Goal: Task Accomplishment & Management: Use online tool/utility

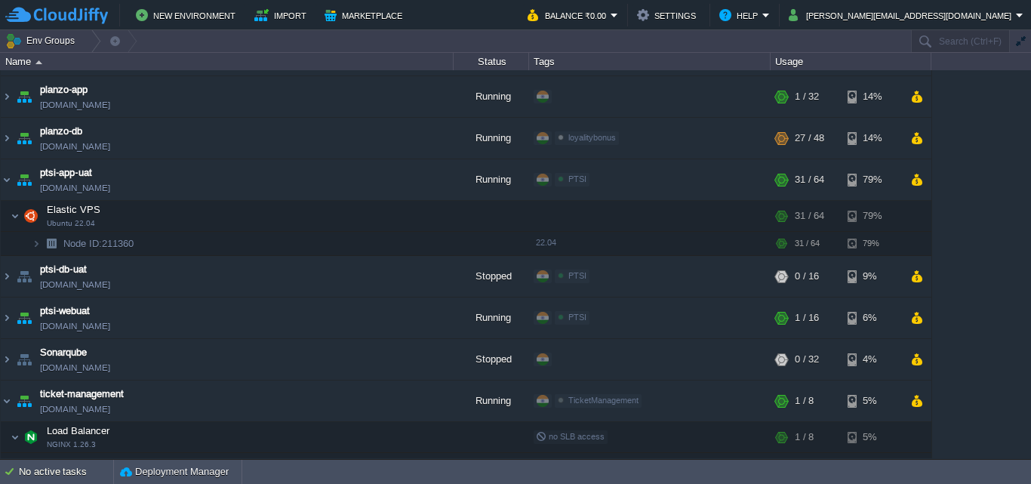
scroll to position [1500, 0]
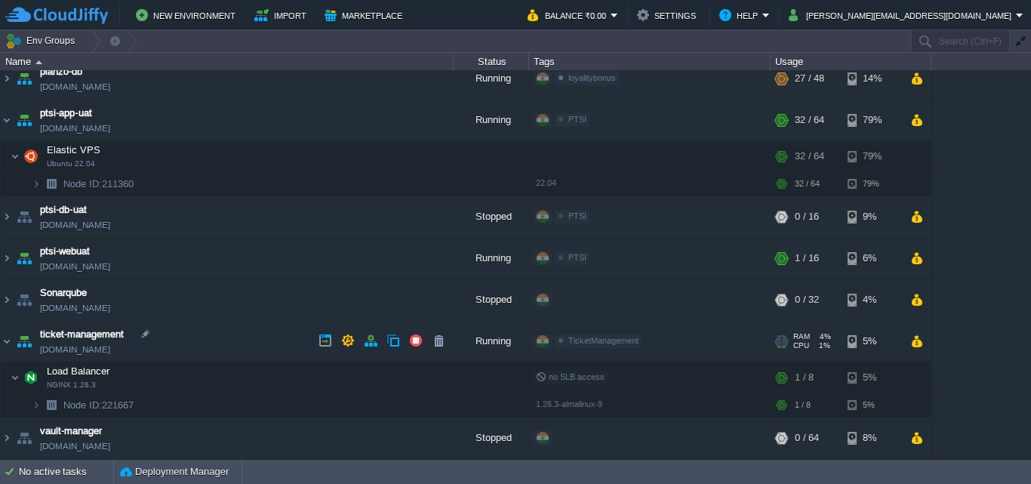
click at [110, 347] on link "[DOMAIN_NAME]" at bounding box center [75, 349] width 70 height 15
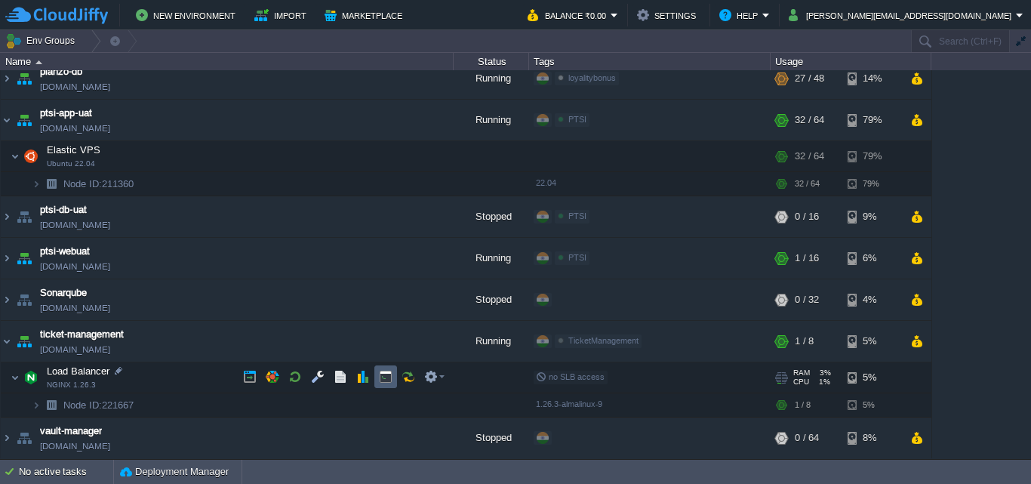
click at [386, 377] on button "button" at bounding box center [386, 377] width 14 height 14
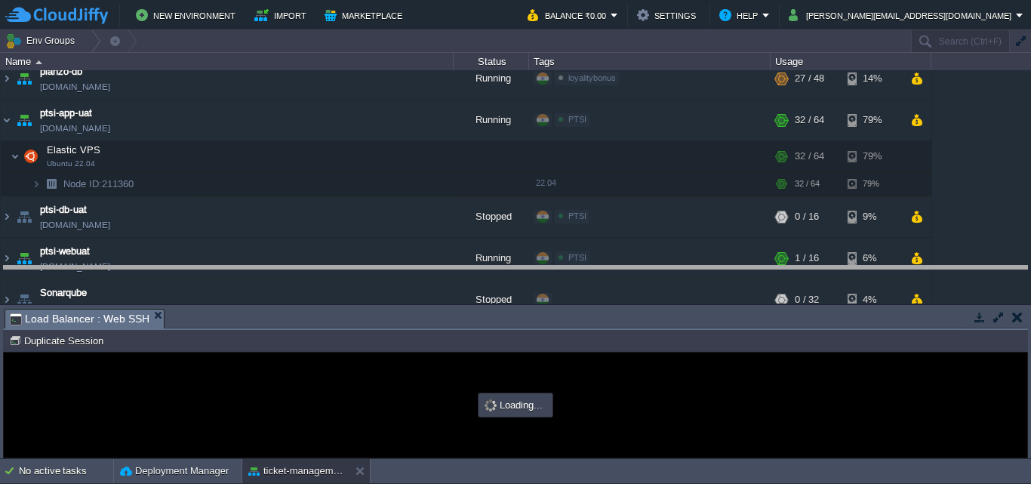
drag, startPoint x: 461, startPoint y: 318, endPoint x: 460, endPoint y: 257, distance: 60.4
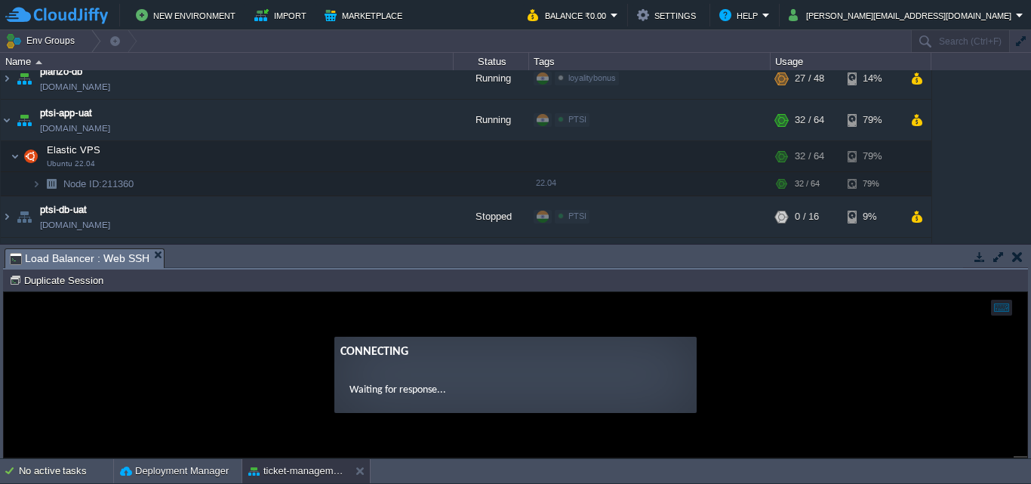
scroll to position [0, 0]
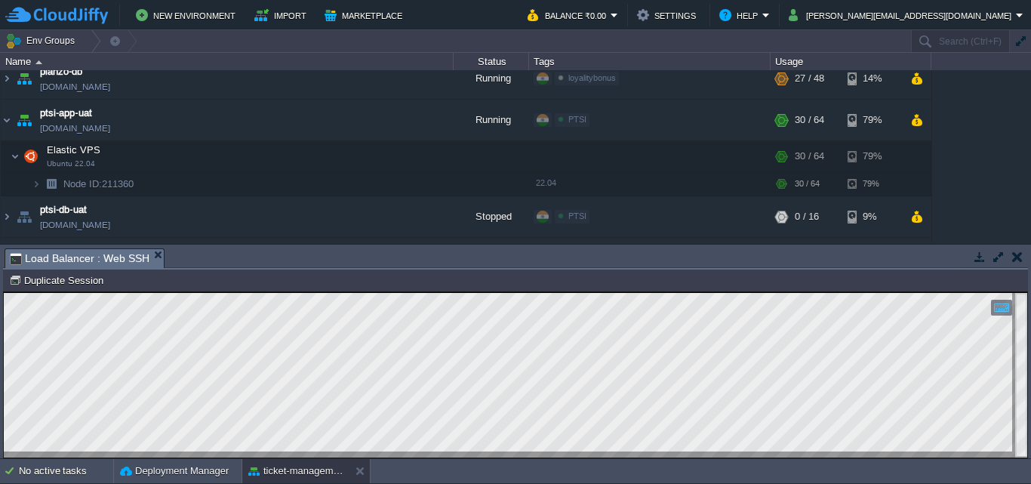
click at [146, 254] on em "Load Balancer : Web SSH" at bounding box center [87, 258] width 154 height 19
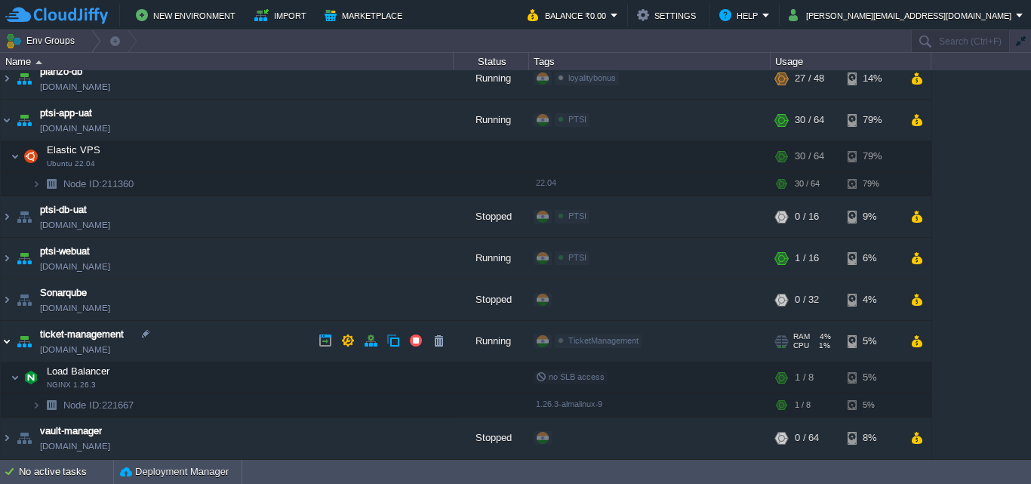
click at [9, 338] on img at bounding box center [7, 341] width 12 height 41
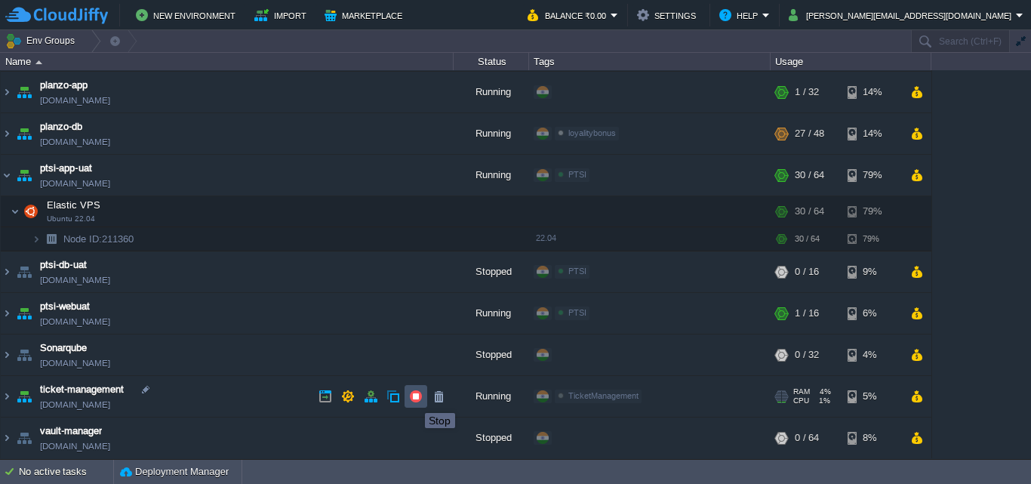
click at [414, 399] on button "button" at bounding box center [416, 397] width 14 height 14
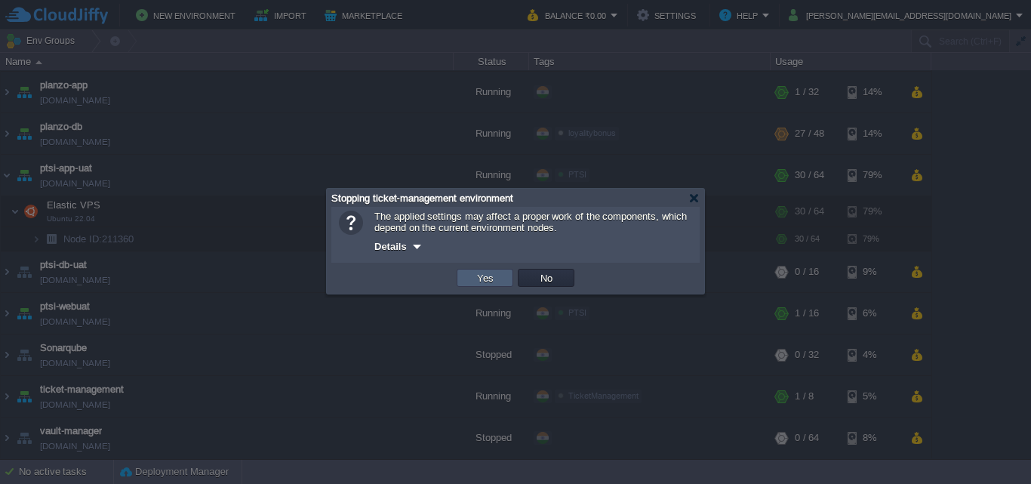
click at [486, 279] on button "Yes" at bounding box center [486, 278] width 26 height 14
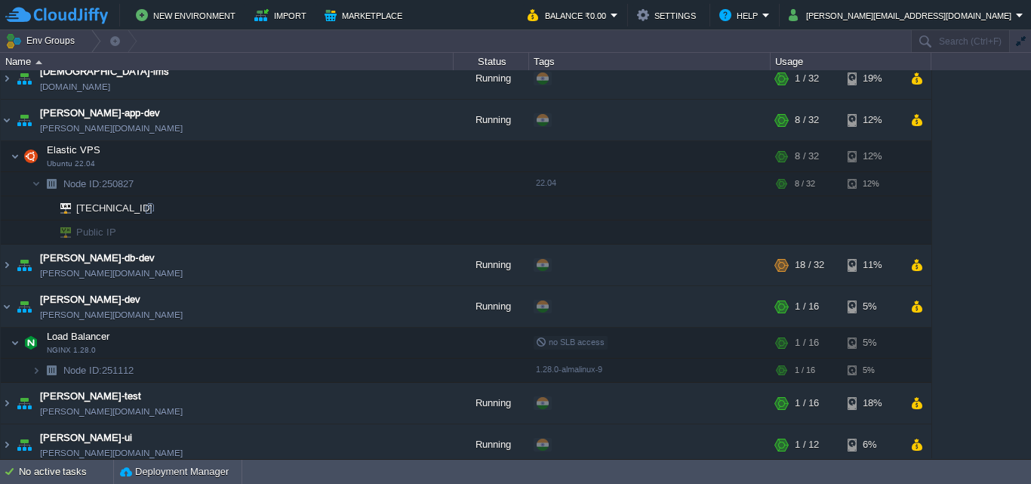
scroll to position [0, 0]
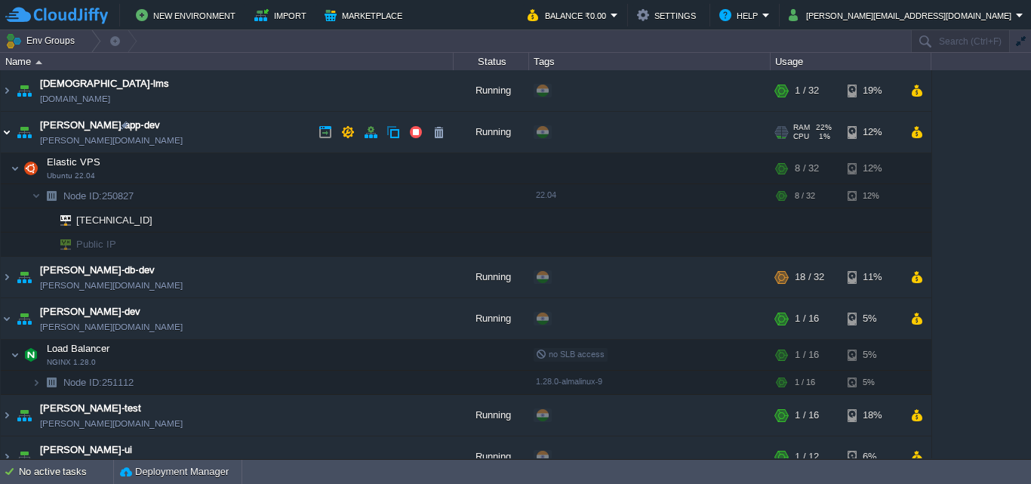
click at [4, 131] on img at bounding box center [7, 132] width 12 height 41
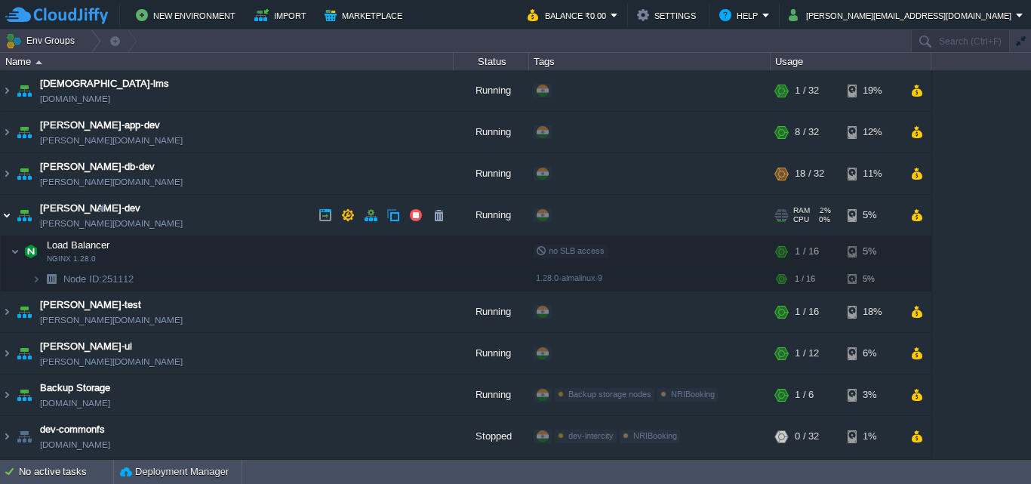
click at [6, 215] on img at bounding box center [7, 215] width 12 height 41
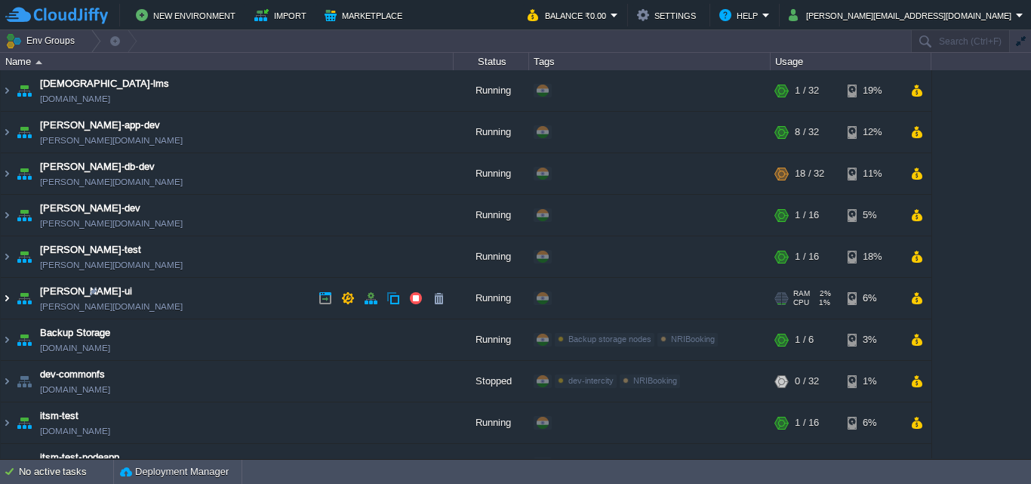
click at [12, 296] on img at bounding box center [7, 298] width 12 height 41
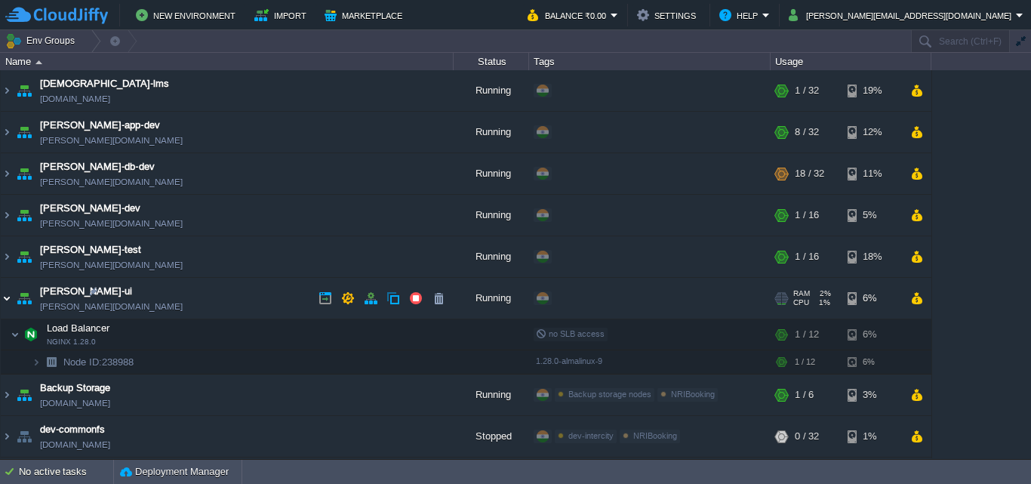
click at [12, 296] on img at bounding box center [7, 298] width 12 height 41
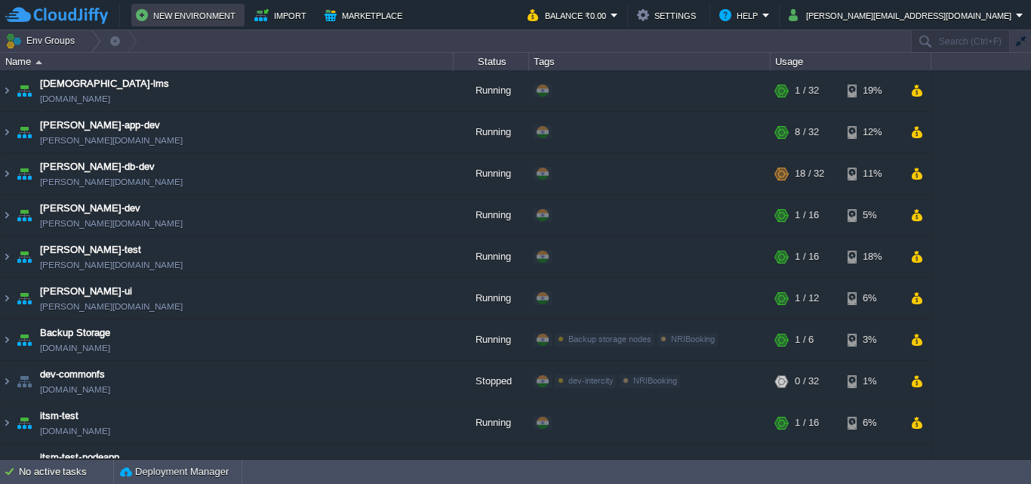
click at [191, 12] on button "New Environment" at bounding box center [188, 15] width 104 height 18
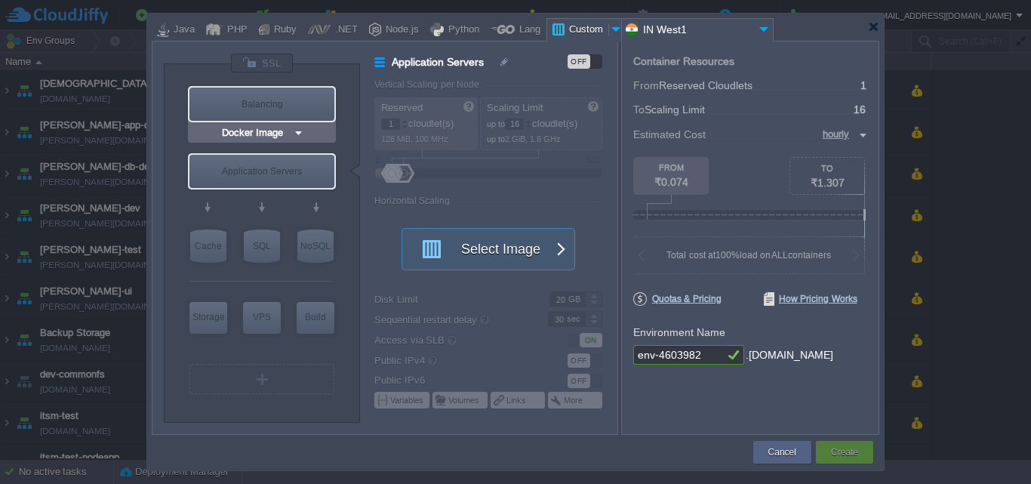
click at [284, 100] on div "Balancing" at bounding box center [262, 104] width 145 height 33
type input "Load Balancer"
type input "4"
type input "Select Image"
type input "Stateful"
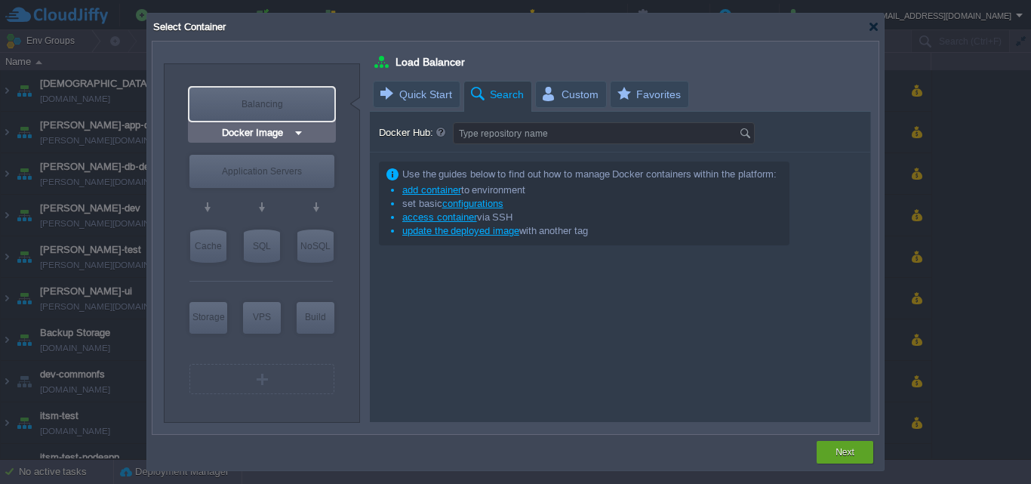
click at [293, 134] on img at bounding box center [298, 132] width 11 height 15
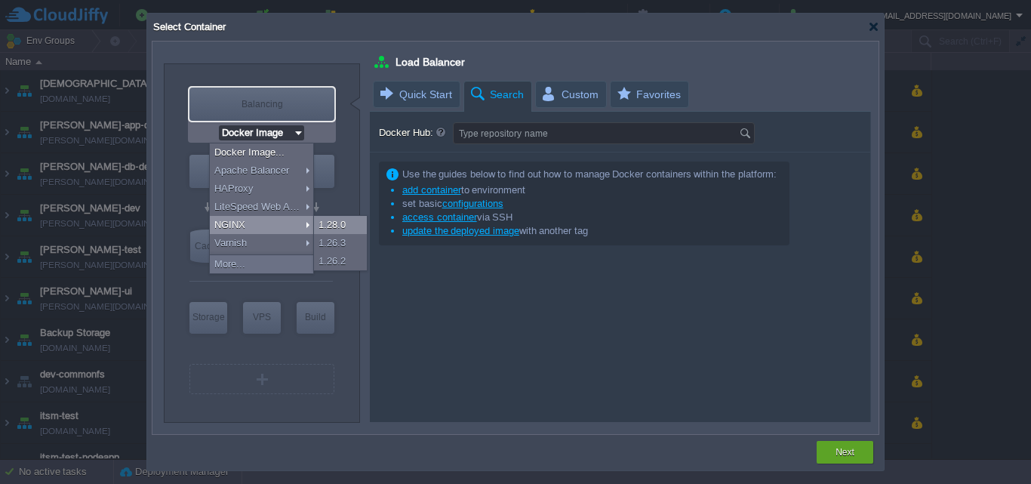
click at [339, 224] on div "1.28.0" at bounding box center [340, 225] width 53 height 18
type input "NGINX 1.28.0"
type input "1.28.0-almalin..."
type input "NGINX 1.28.0"
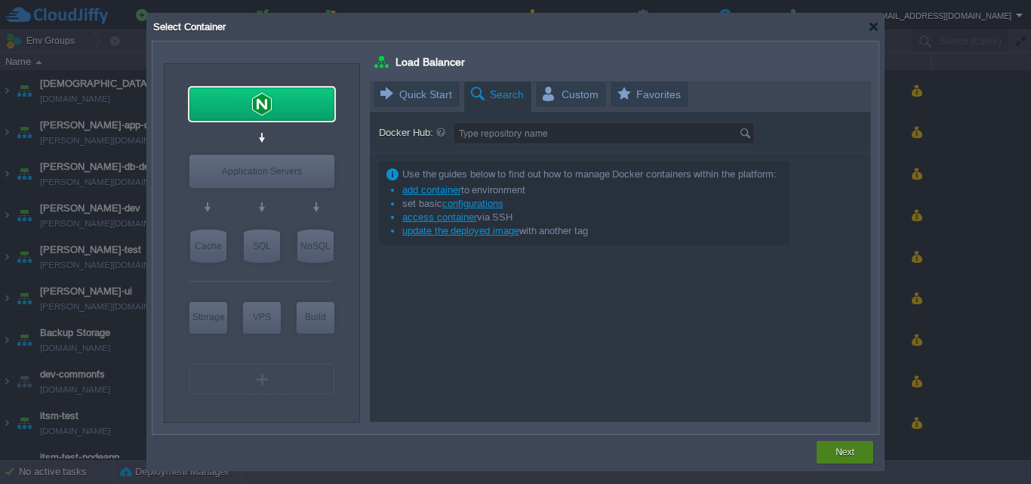
click at [852, 448] on button "Next" at bounding box center [845, 452] width 19 height 15
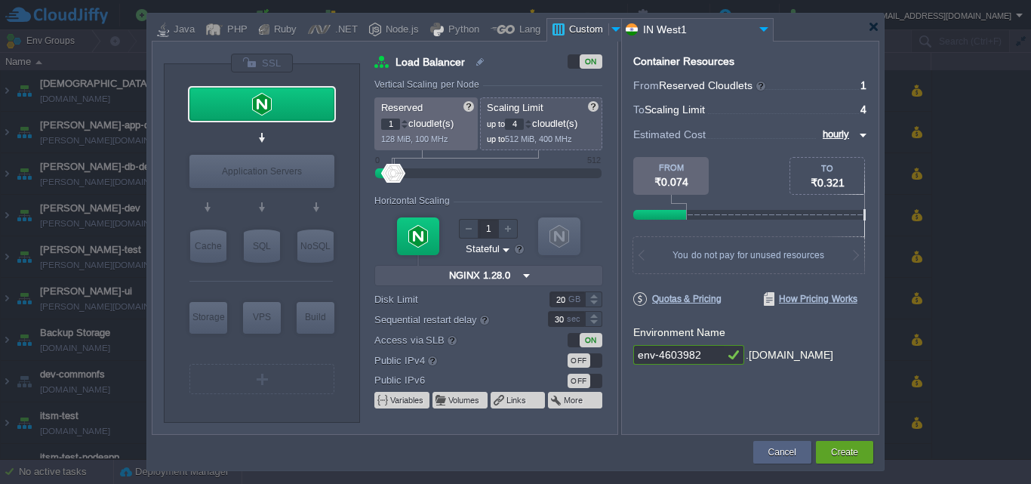
drag, startPoint x: 522, startPoint y: 121, endPoint x: 492, endPoint y: 121, distance: 30.2
click at [492, 121] on p "up to 4 cloudlet(s)" at bounding box center [542, 122] width 110 height 16
type input "8"
drag, startPoint x: 395, startPoint y: 122, endPoint x: 381, endPoint y: 121, distance: 13.6
click at [381, 121] on input "1" at bounding box center [390, 124] width 19 height 11
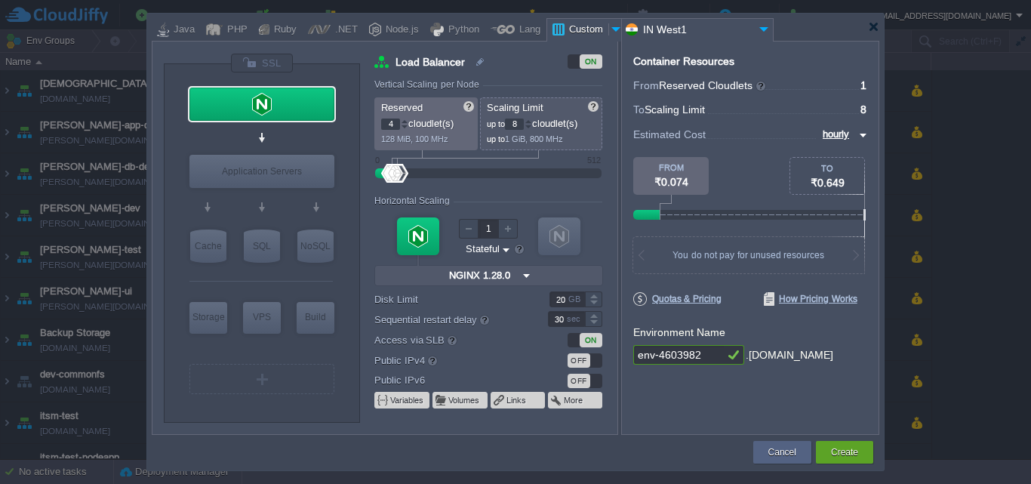
type input "4"
click at [593, 150] on div "Scaling Limit up to 8 cloudlet(s) up to 1 GiB, 800 MHz" at bounding box center [541, 123] width 122 height 53
drag, startPoint x: 708, startPoint y: 350, endPoint x: 602, endPoint y: 349, distance: 105.7
click at [602, 349] on div "VM Balancing VM Application Servers VM Cache VM SQL VM NoSQL VM Storage VM VPS …" at bounding box center [516, 238] width 728 height 394
type input "a"
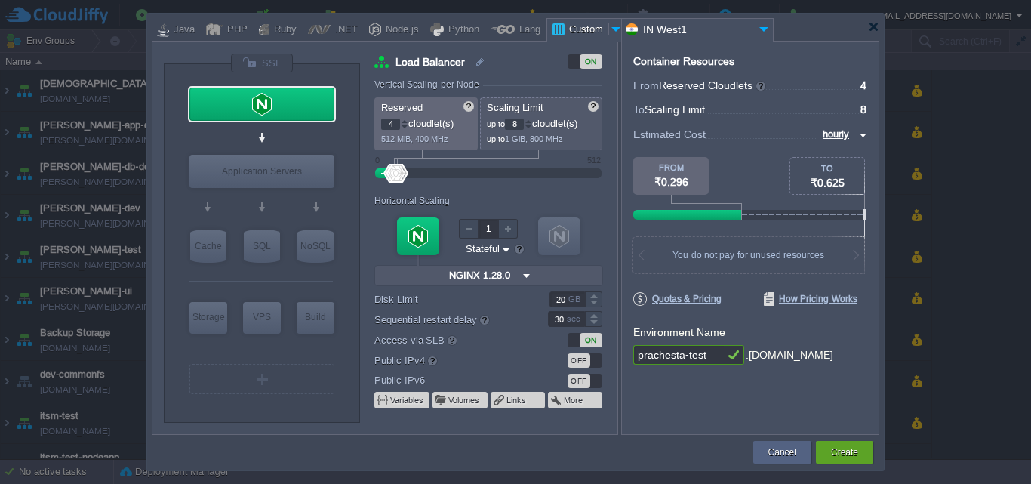
type input "prachesta-test"
click at [516, 120] on input "8" at bounding box center [514, 124] width 19 height 11
type input "16"
drag, startPoint x: 394, startPoint y: 123, endPoint x: 378, endPoint y: 122, distance: 16.6
click at [378, 122] on div "Reserved 4 cloudlet(s) 512 MiB, 400 MHz" at bounding box center [426, 123] width 103 height 53
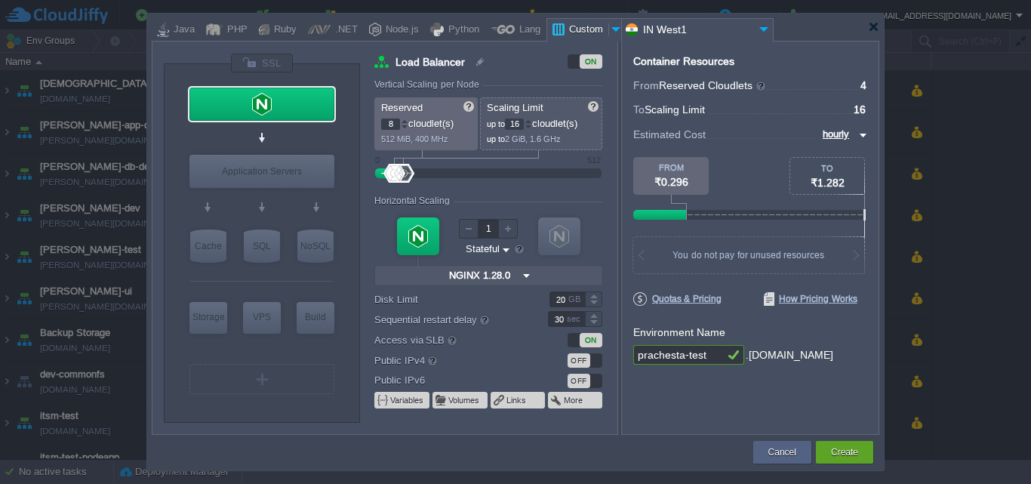
type input "8"
click at [677, 389] on div "Container Resources From Reserved Cloudlets ... = 4 not added To Scaling Limit …" at bounding box center [750, 238] width 258 height 394
click at [839, 449] on button "Create" at bounding box center [844, 452] width 27 height 15
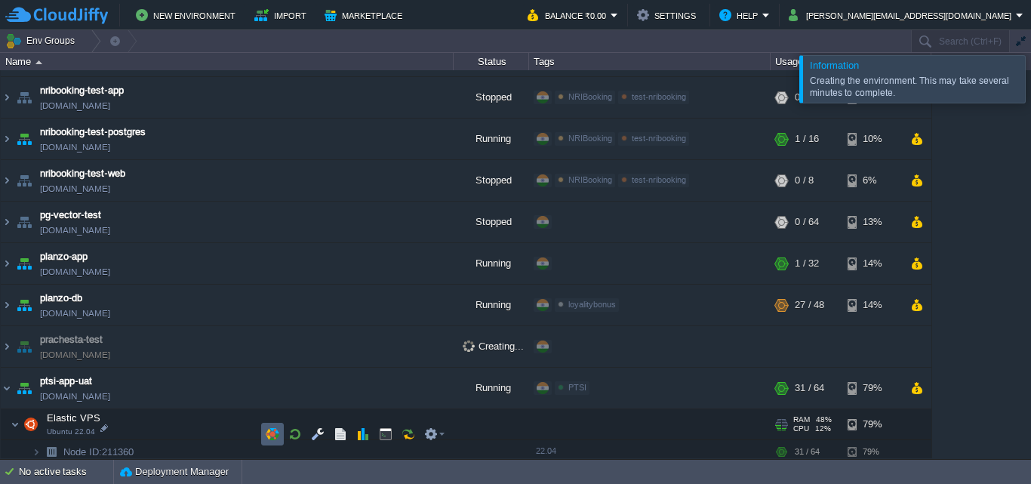
scroll to position [1318, 0]
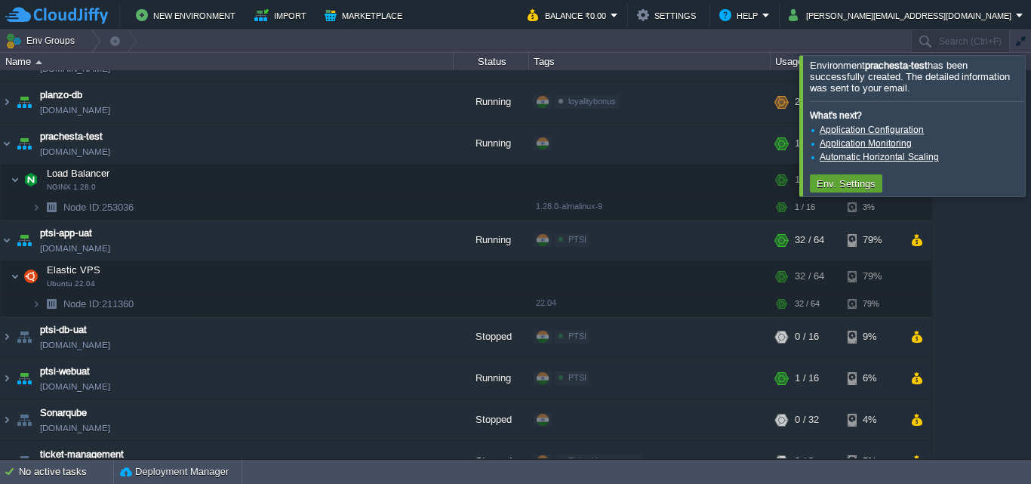
click at [1031, 130] on div at bounding box center [1050, 125] width 0 height 140
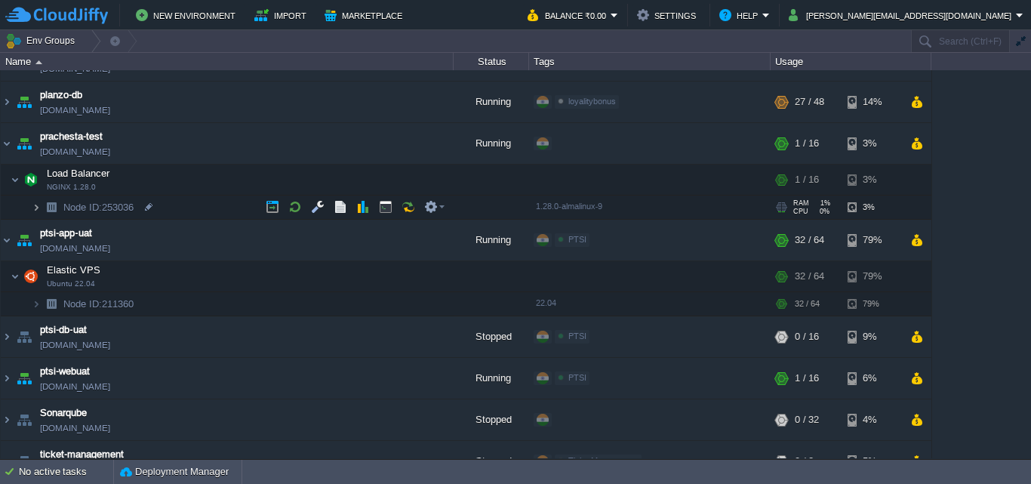
click at [40, 206] on img at bounding box center [36, 207] width 9 height 23
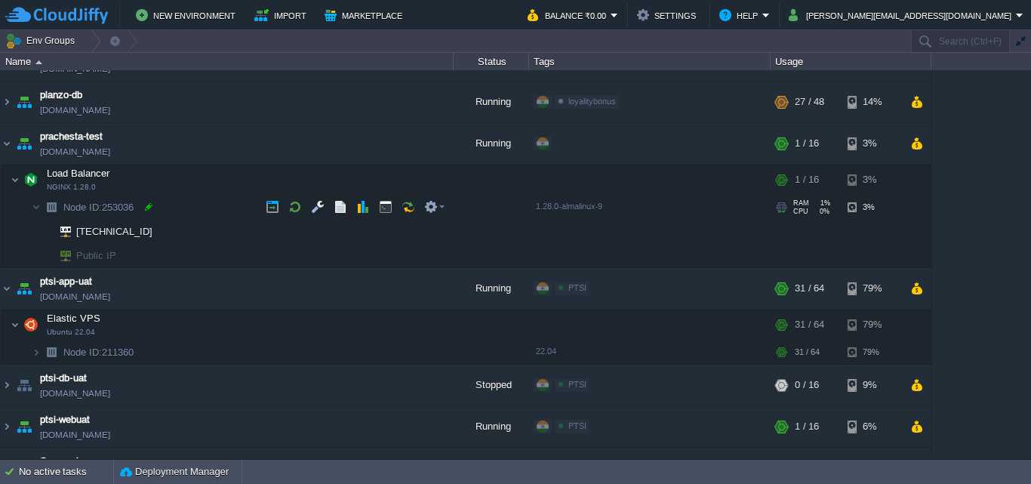
click at [150, 208] on div at bounding box center [149, 207] width 14 height 14
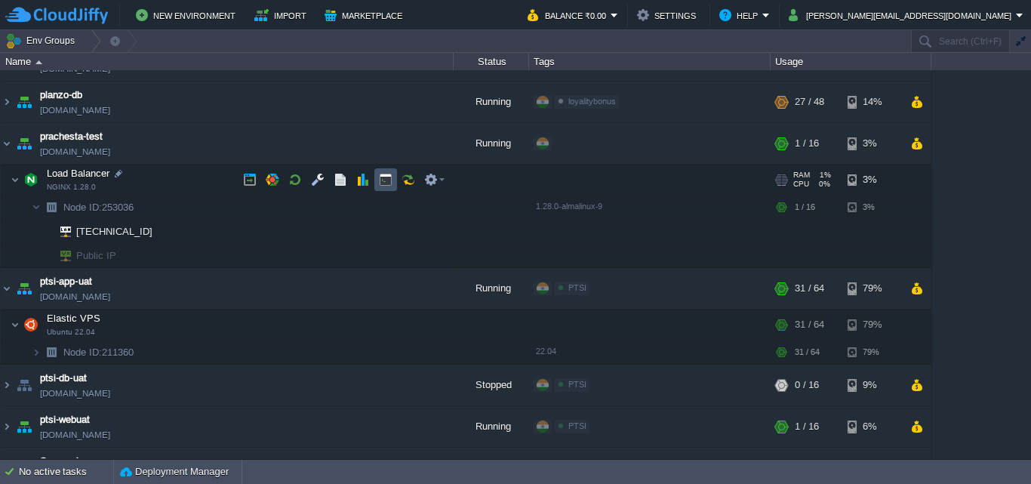
click at [387, 186] on button "button" at bounding box center [386, 180] width 14 height 14
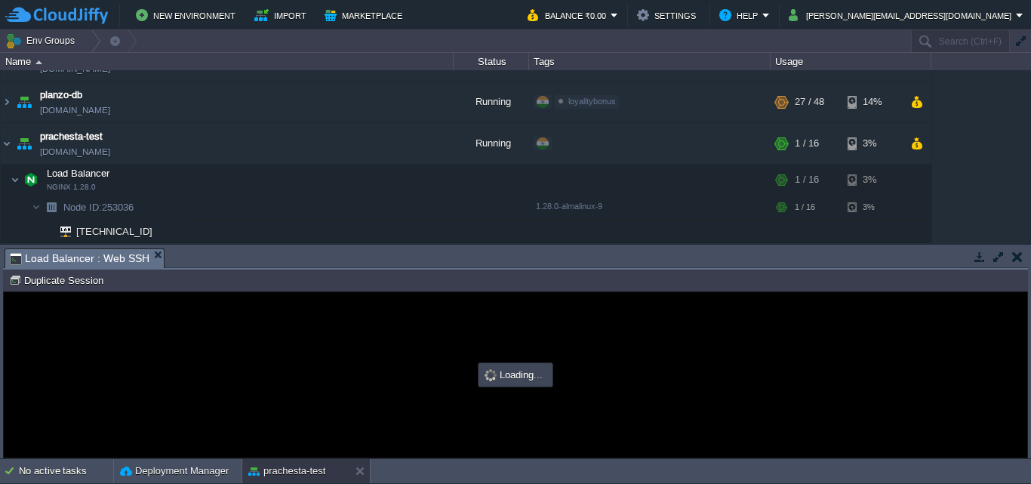
scroll to position [0, 0]
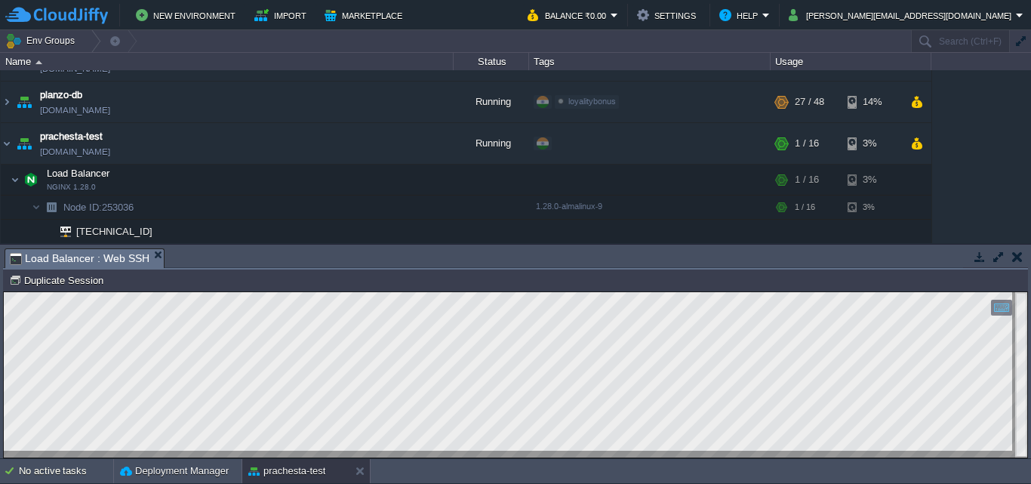
type input "#000000"
click at [372, 147] on button "button" at bounding box center [371, 144] width 14 height 14
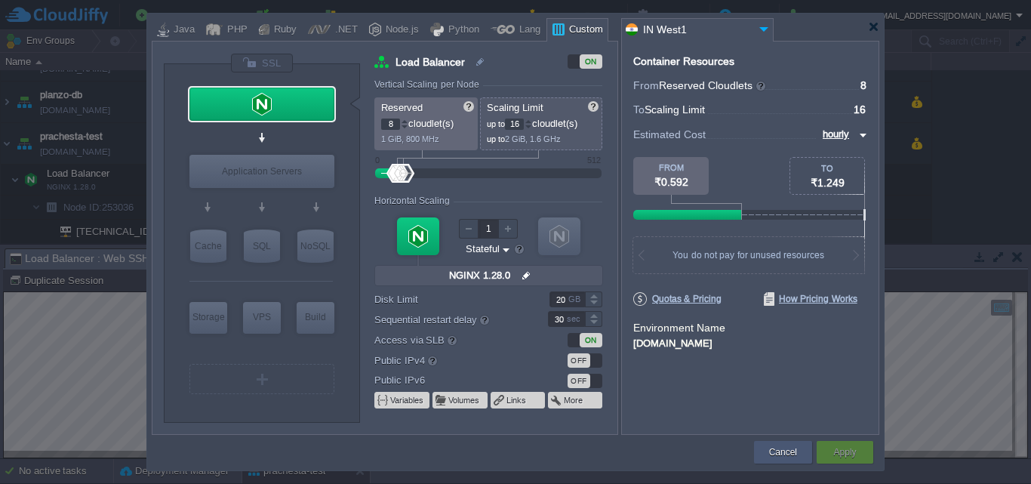
click at [778, 455] on button "Cancel" at bounding box center [783, 452] width 28 height 15
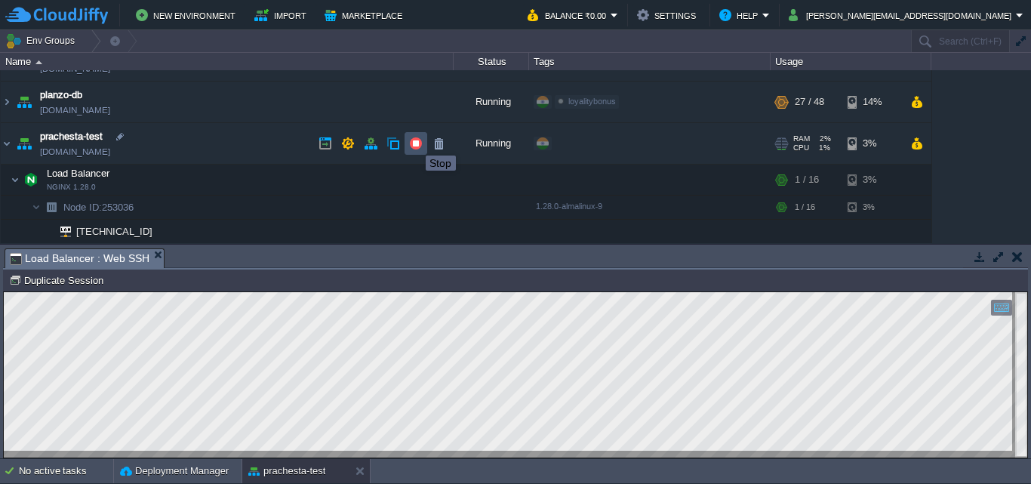
click at [415, 142] on button "button" at bounding box center [416, 144] width 14 height 14
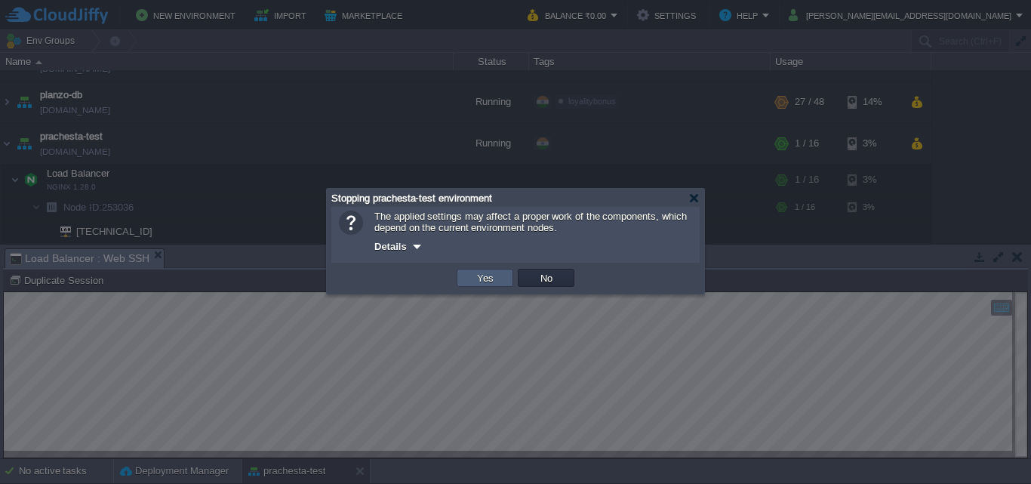
click at [485, 281] on button "Yes" at bounding box center [486, 278] width 26 height 14
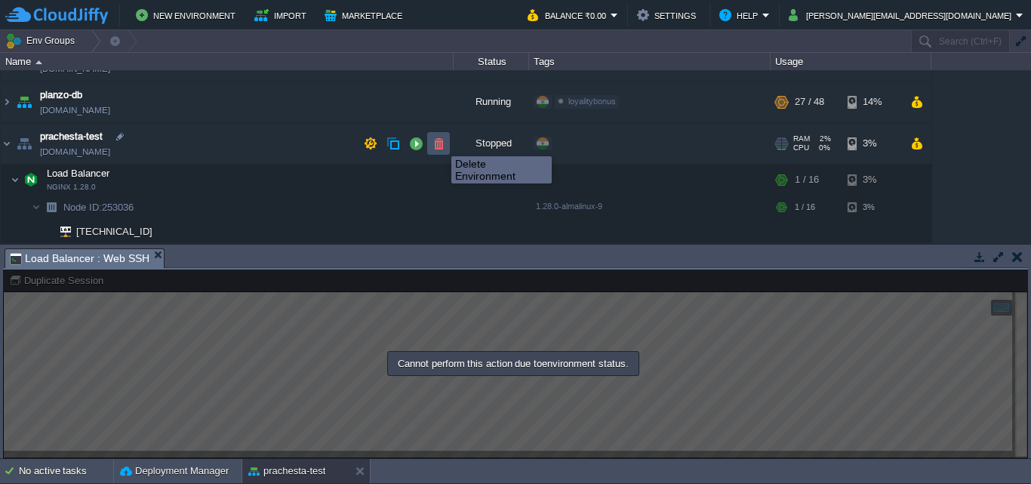
click at [440, 143] on button "button" at bounding box center [439, 144] width 14 height 14
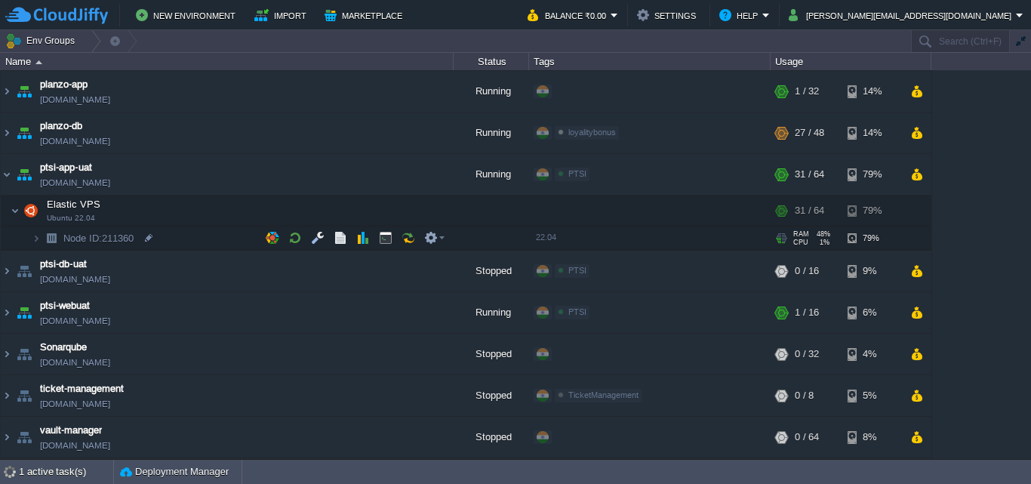
scroll to position [1287, 0]
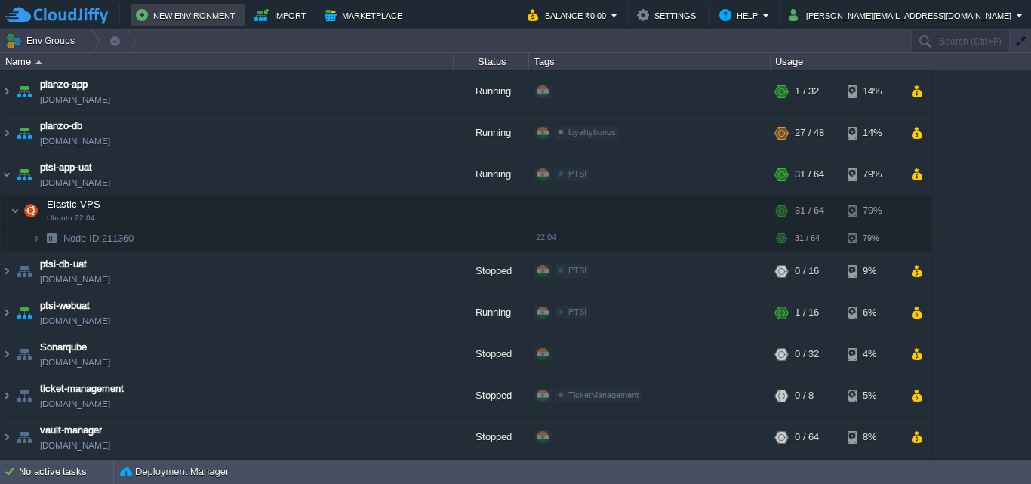
click at [199, 15] on button "New Environment" at bounding box center [188, 15] width 104 height 18
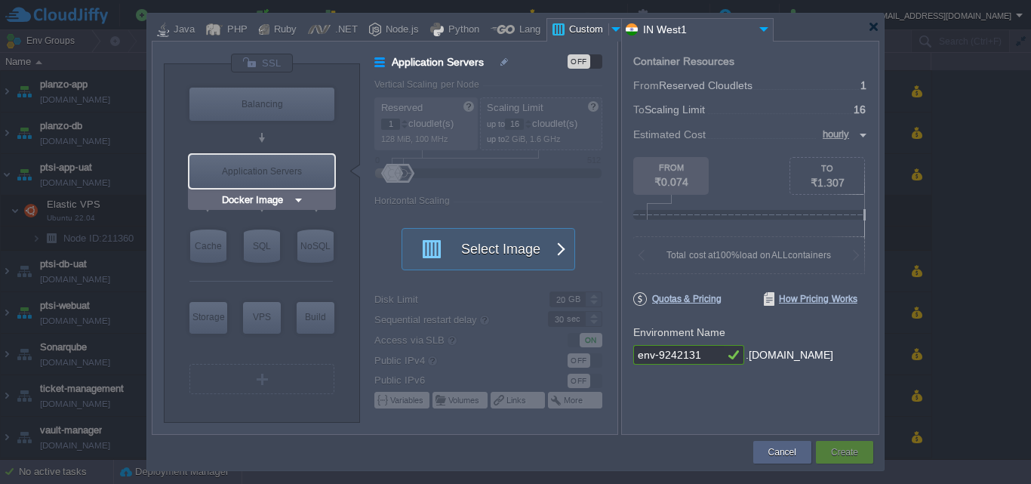
click at [296, 198] on img at bounding box center [298, 200] width 11 height 15
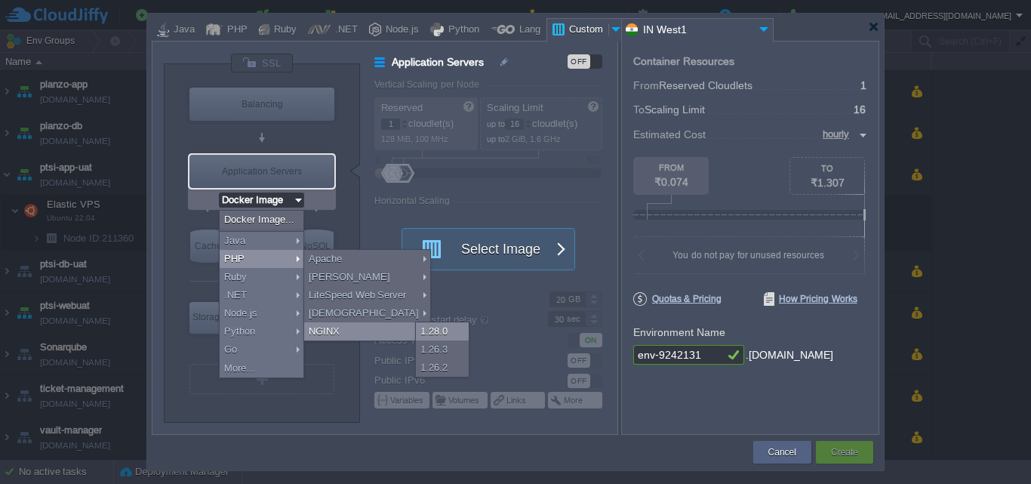
click at [449, 335] on div "1.28.0" at bounding box center [442, 331] width 53 height 18
type input "Application Servers"
type input "4"
type input "NGINX 1.28.0"
type input "PHP 8.4.8"
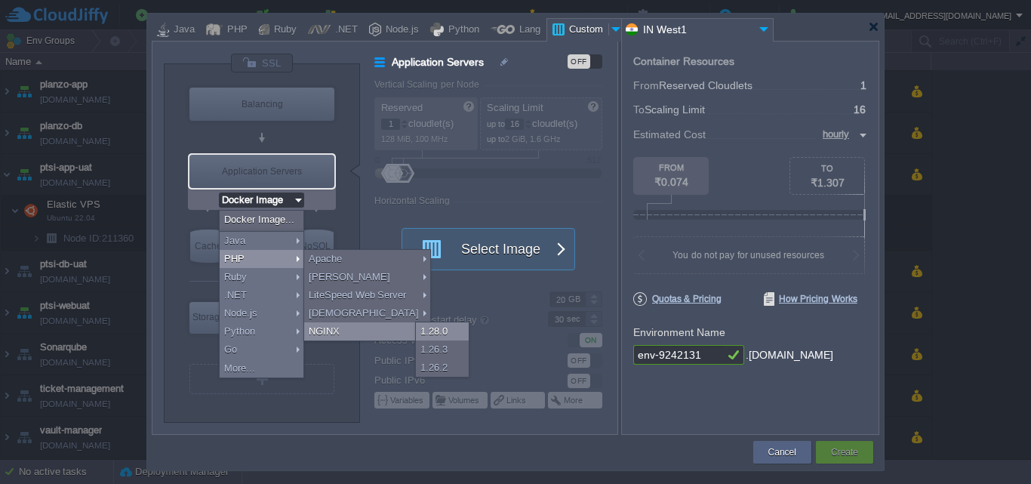
type input "Stateful"
type input "NGINX 1.28.0"
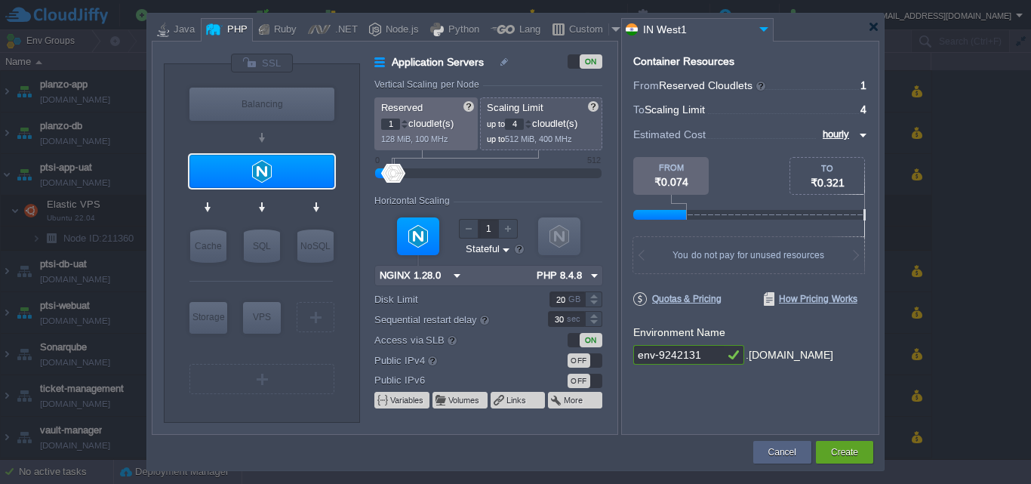
click at [514, 124] on input "4" at bounding box center [514, 124] width 19 height 11
type input "16"
drag, startPoint x: 395, startPoint y: 120, endPoint x: 387, endPoint y: 122, distance: 8.4
click at [387, 122] on input "1" at bounding box center [390, 124] width 19 height 11
type input "8"
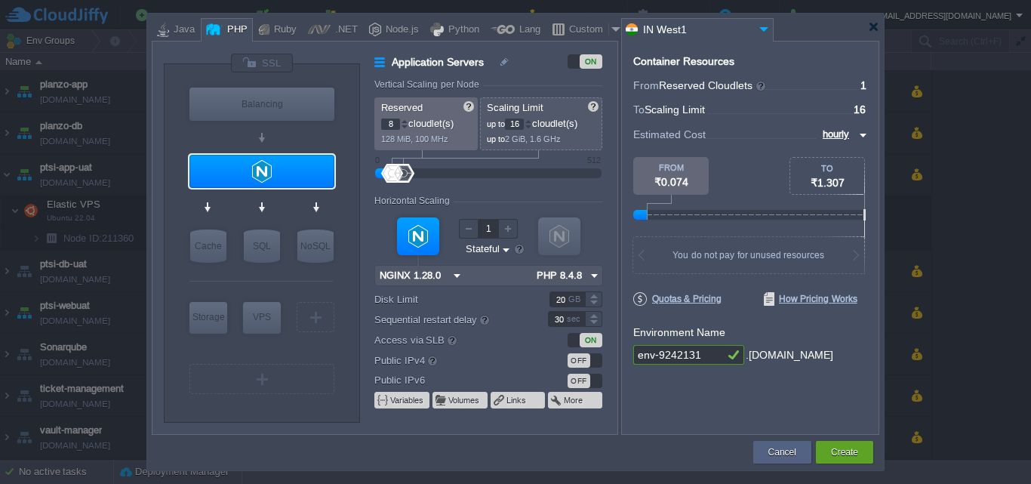
click at [498, 297] on label "Disk Limit" at bounding box center [451, 299] width 153 height 16
click at [550, 297] on input "20" at bounding box center [567, 299] width 35 height 16
drag, startPoint x: 705, startPoint y: 356, endPoint x: 611, endPoint y: 341, distance: 95.5
click at [611, 341] on div "VM Balancing VM Application Servers VM Cache VM SQL VM NoSQL VM Storage VM VPS …" at bounding box center [516, 238] width 728 height 394
click at [705, 356] on input "prachesta" at bounding box center [679, 355] width 91 height 20
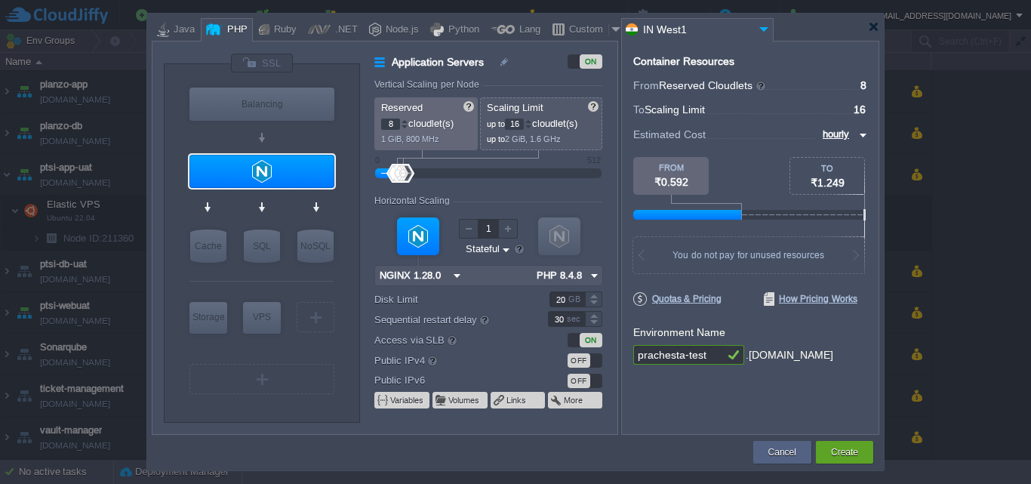
type input "prachesta-test"
click at [600, 362] on div "OFF" at bounding box center [585, 360] width 35 height 14
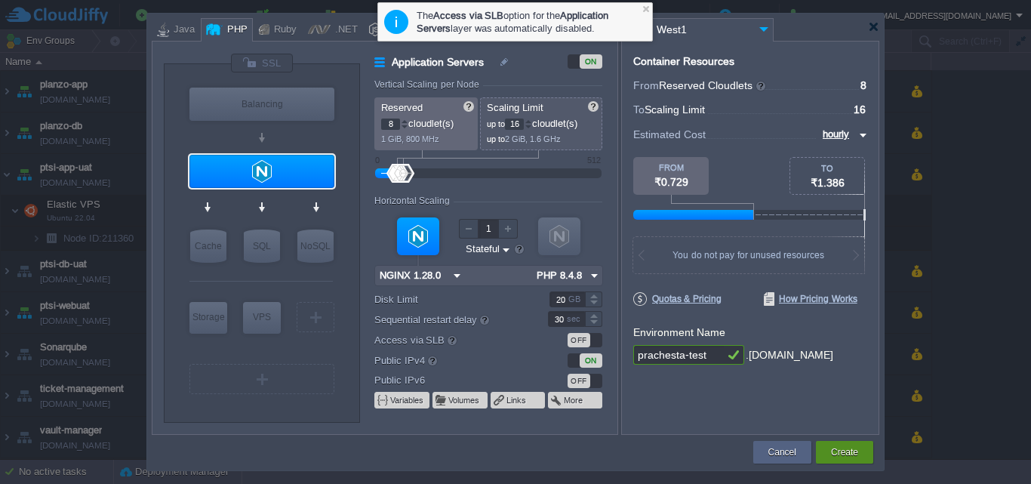
click at [846, 448] on button "Create" at bounding box center [844, 452] width 27 height 15
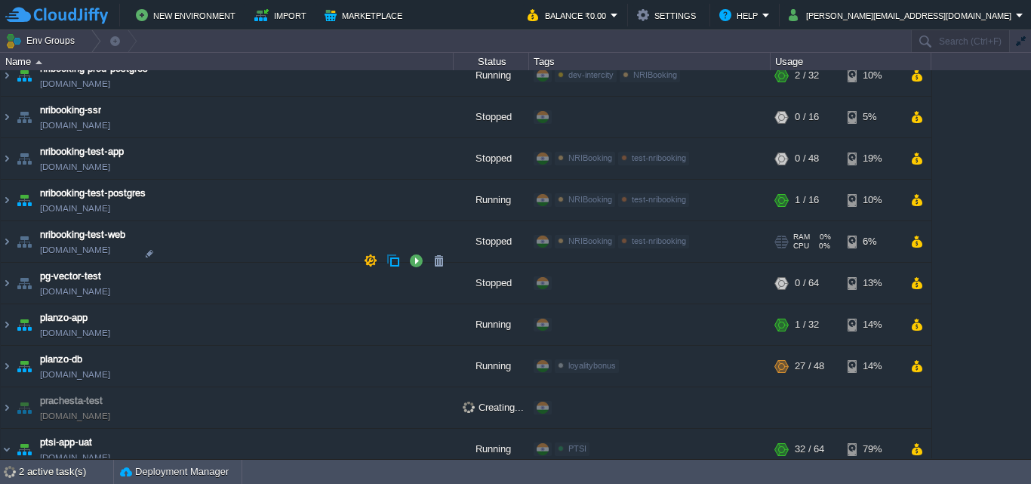
scroll to position [1025, 0]
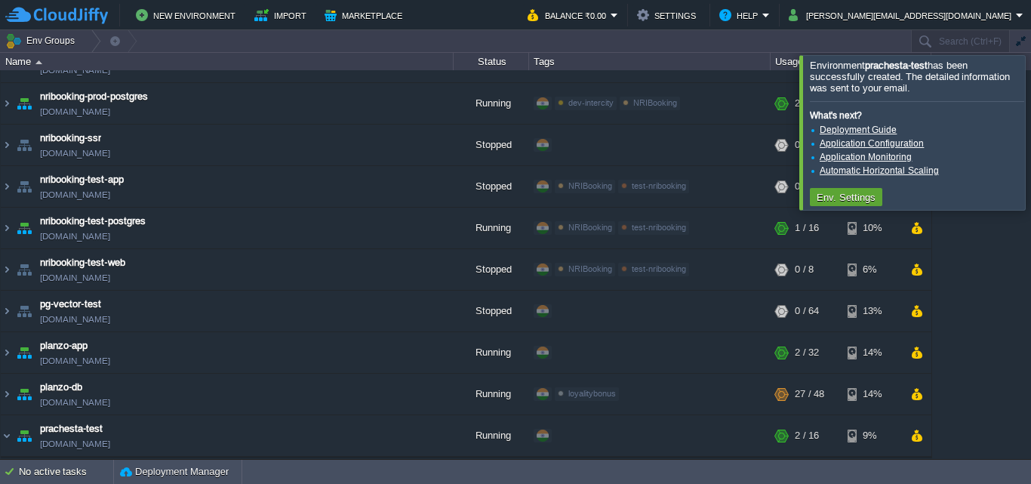
click at [1031, 128] on div at bounding box center [1050, 132] width 0 height 154
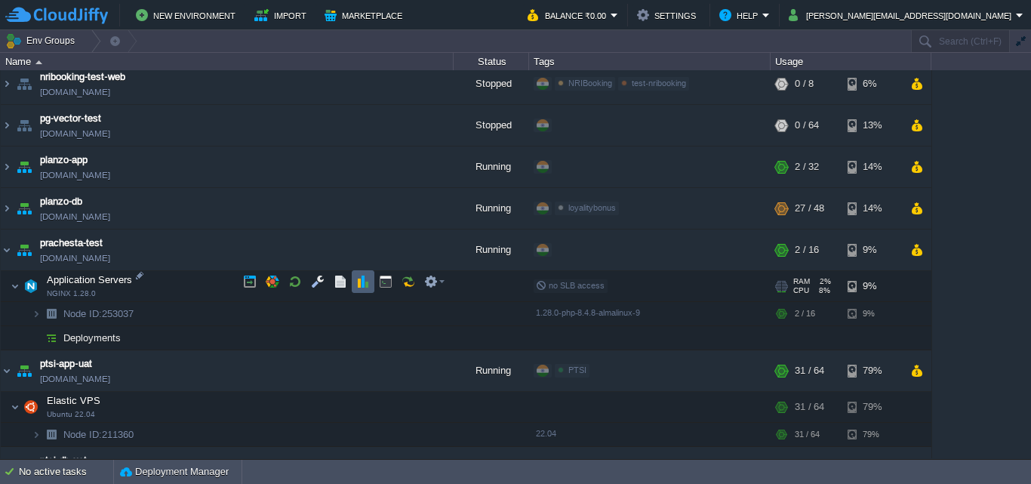
scroll to position [1208, 0]
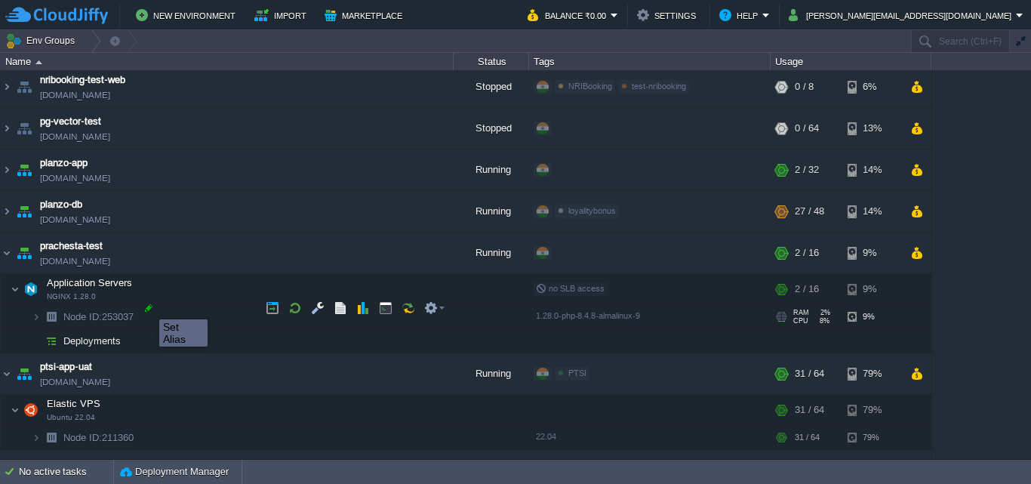
click at [148, 306] on div at bounding box center [149, 308] width 14 height 14
type input "253037"
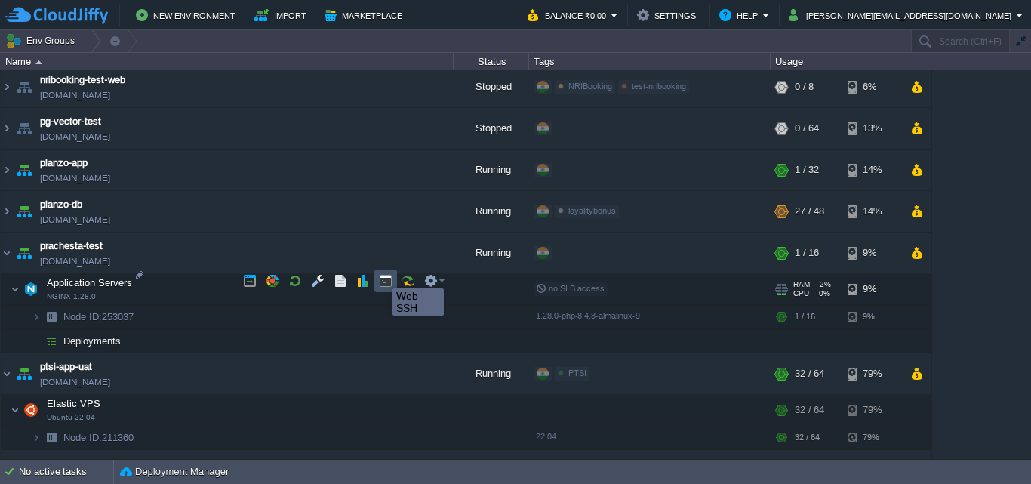
click at [386, 279] on button "button" at bounding box center [386, 281] width 14 height 14
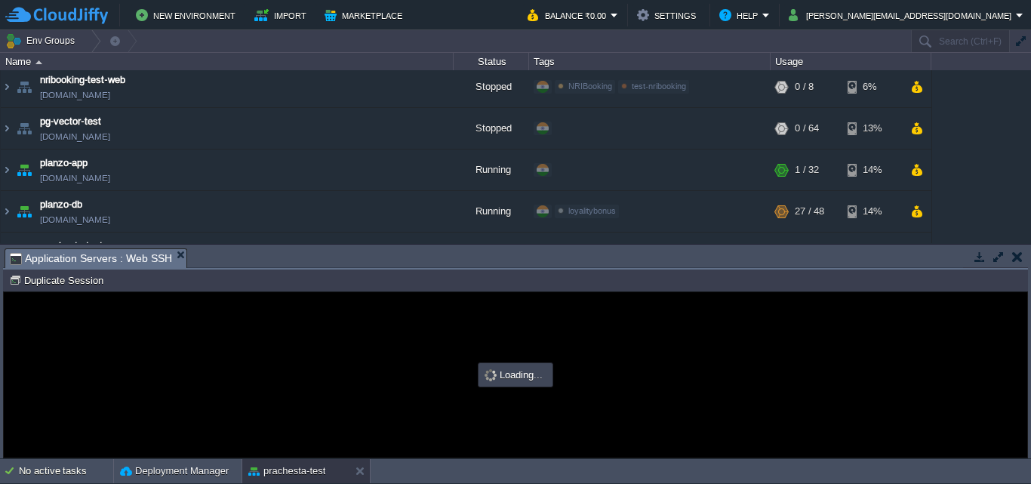
scroll to position [0, 0]
type input "#000000"
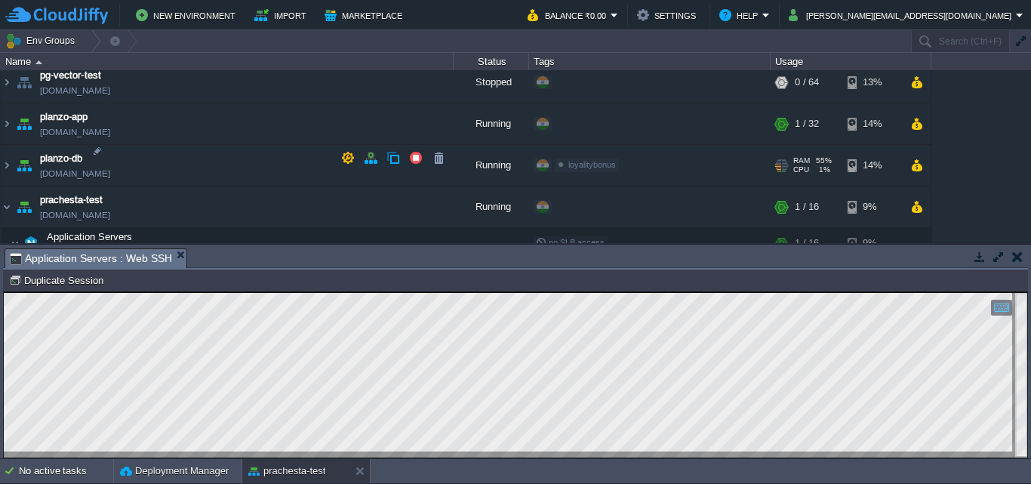
scroll to position [1359, 0]
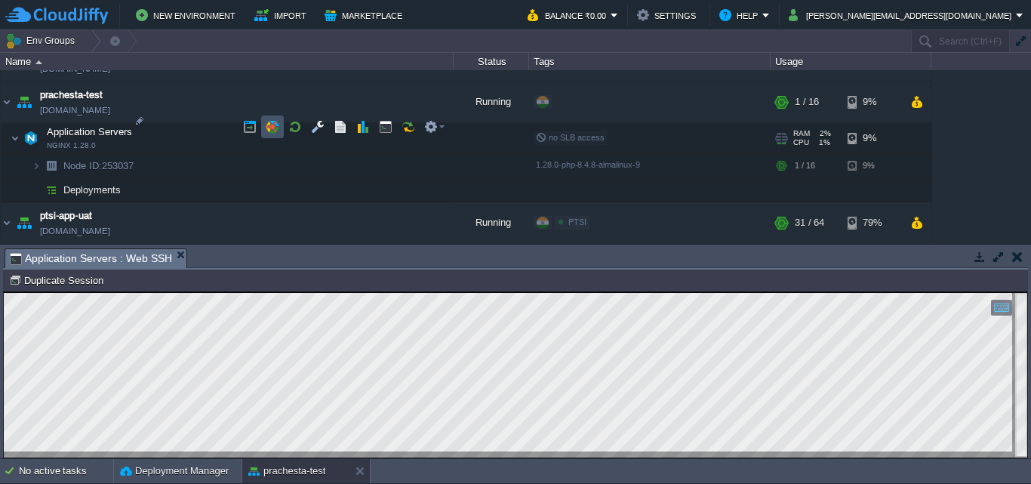
click at [266, 124] on button "button" at bounding box center [273, 127] width 14 height 14
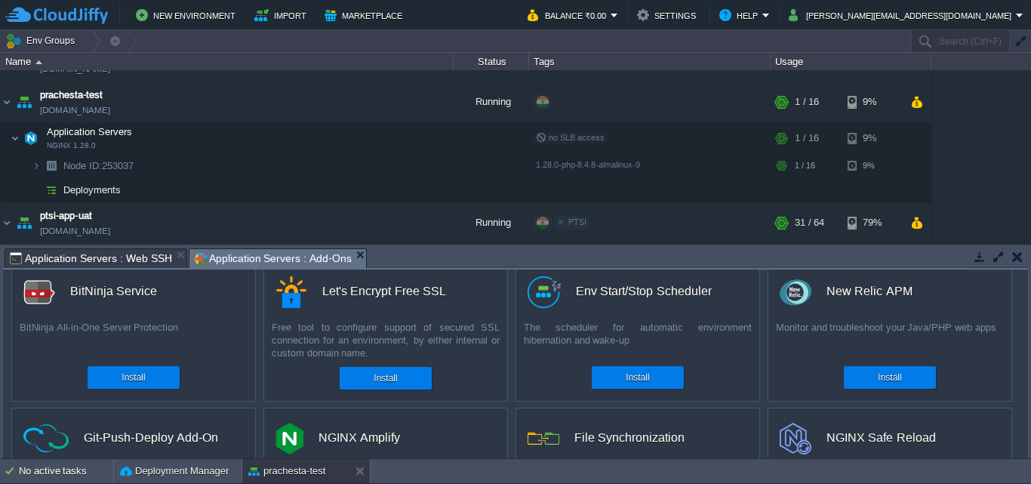
scroll to position [0, 0]
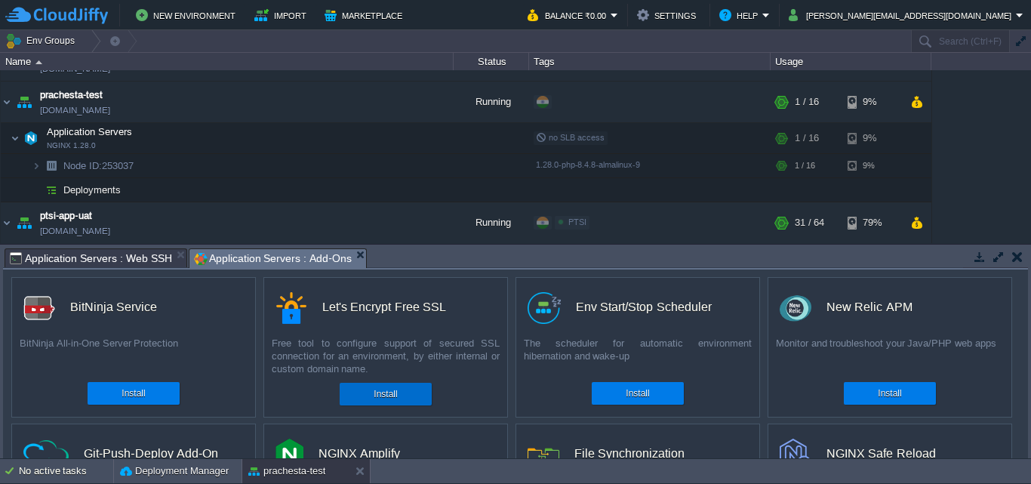
click at [387, 395] on button "Install" at bounding box center [385, 394] width 23 height 15
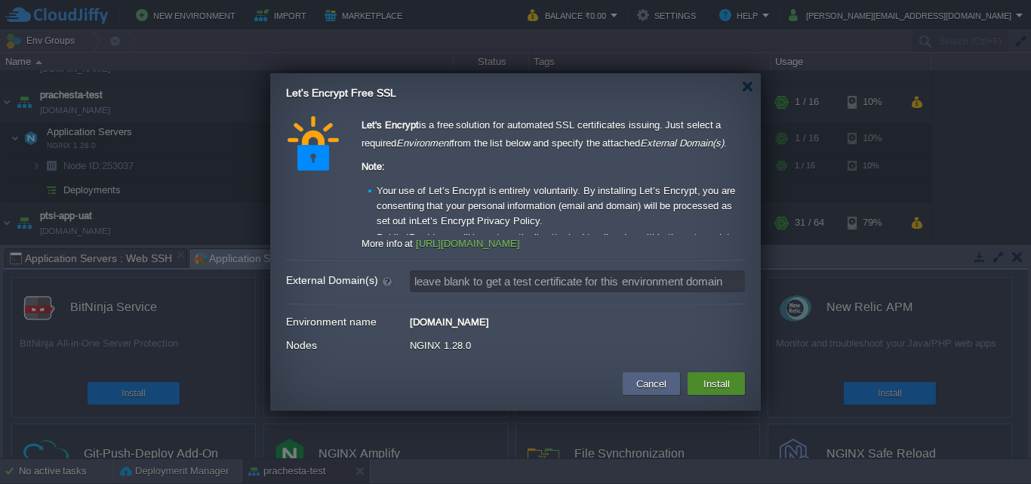
click at [720, 381] on button "Install" at bounding box center [716, 384] width 35 height 18
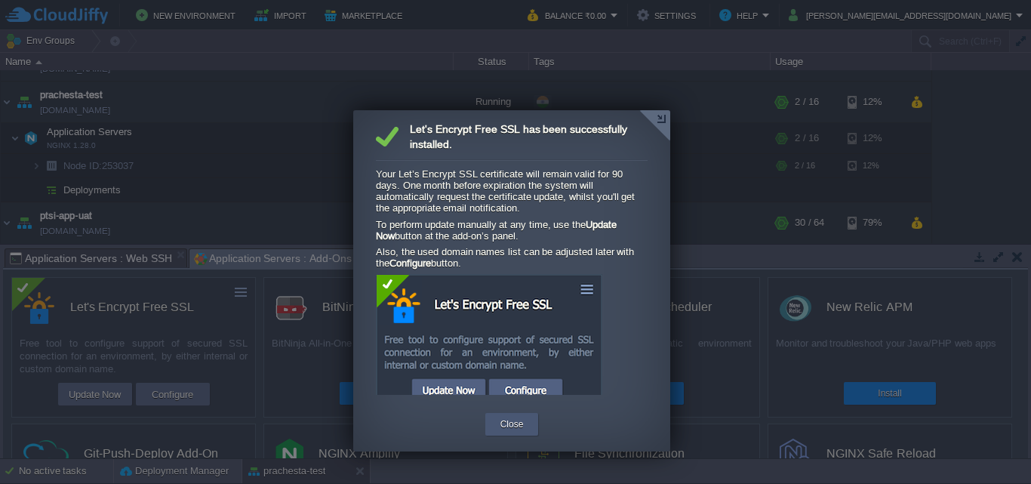
click at [522, 423] on button "Close" at bounding box center [512, 424] width 23 height 15
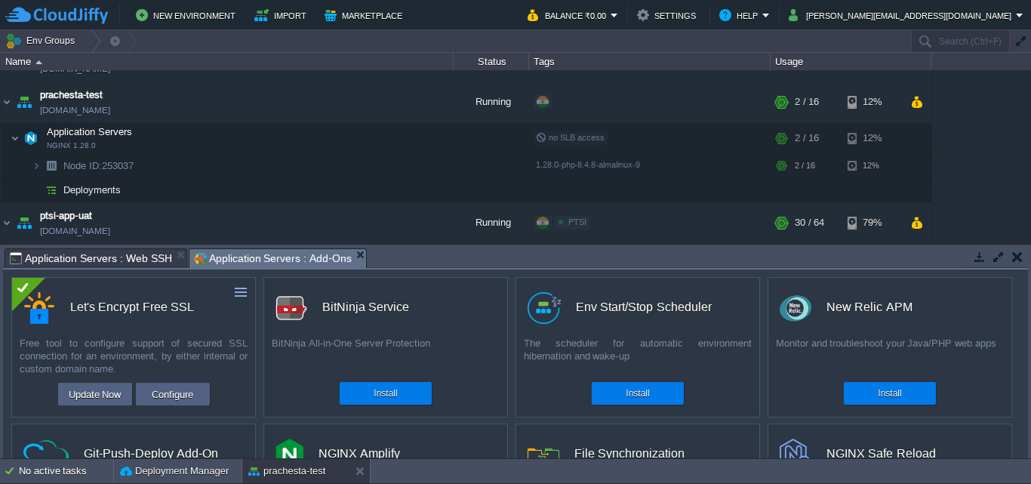
click at [1019, 257] on button "button" at bounding box center [1018, 257] width 11 height 14
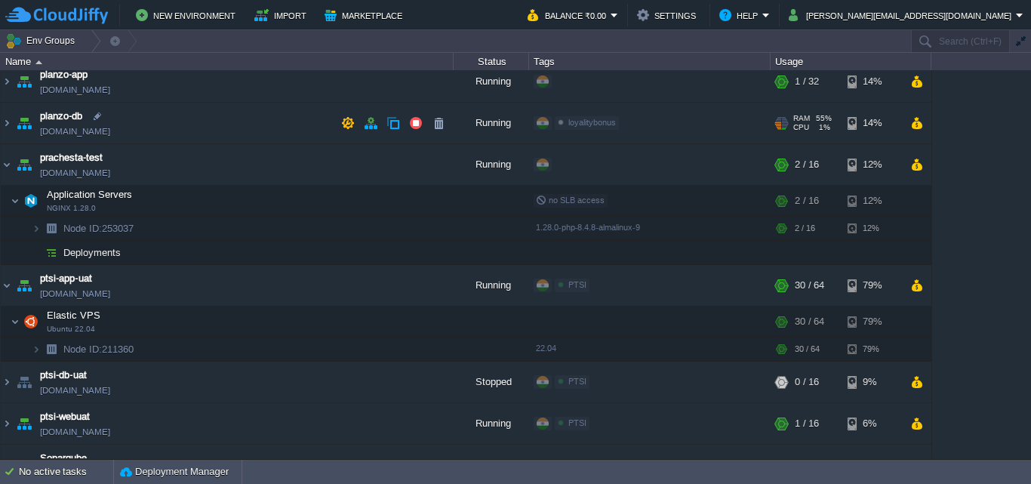
scroll to position [1284, 0]
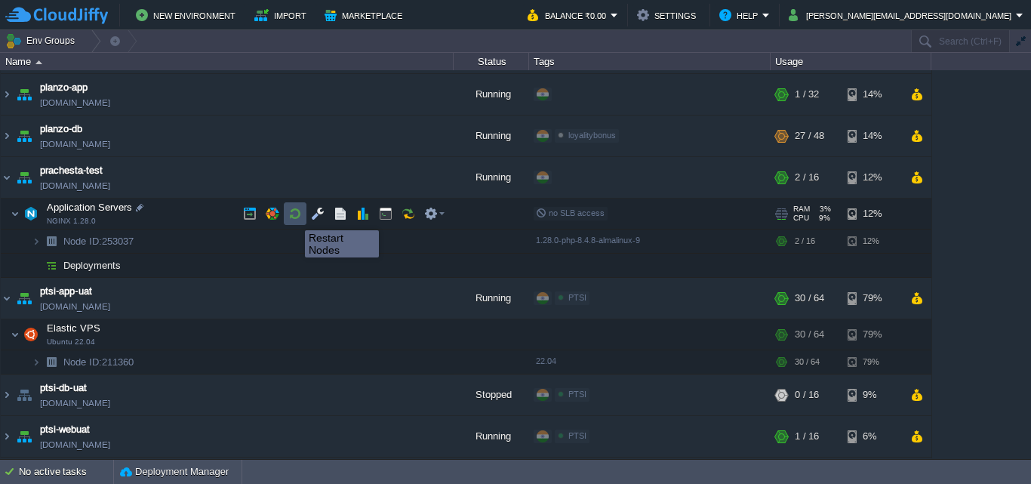
click at [294, 217] on button "button" at bounding box center [295, 214] width 14 height 14
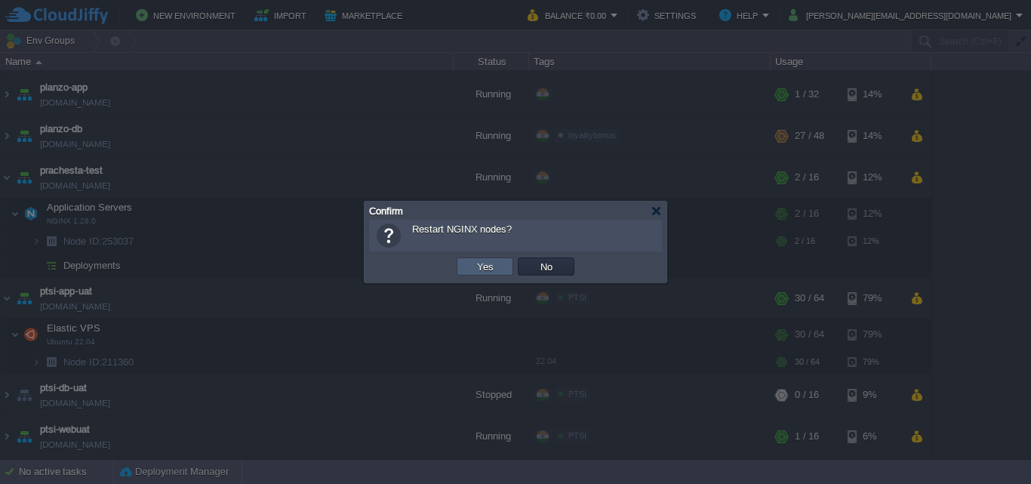
click at [473, 267] on button "Yes" at bounding box center [486, 267] width 26 height 14
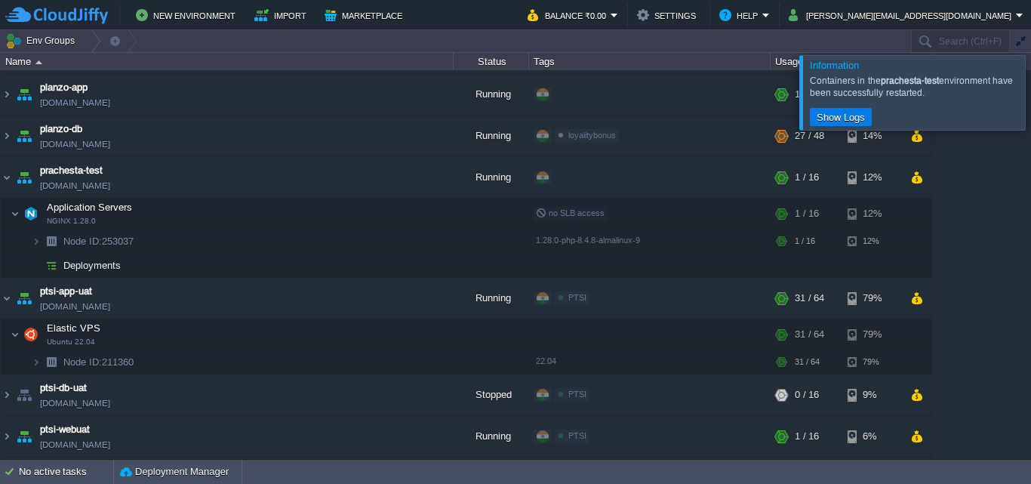
click at [1031, 89] on div at bounding box center [1050, 92] width 0 height 74
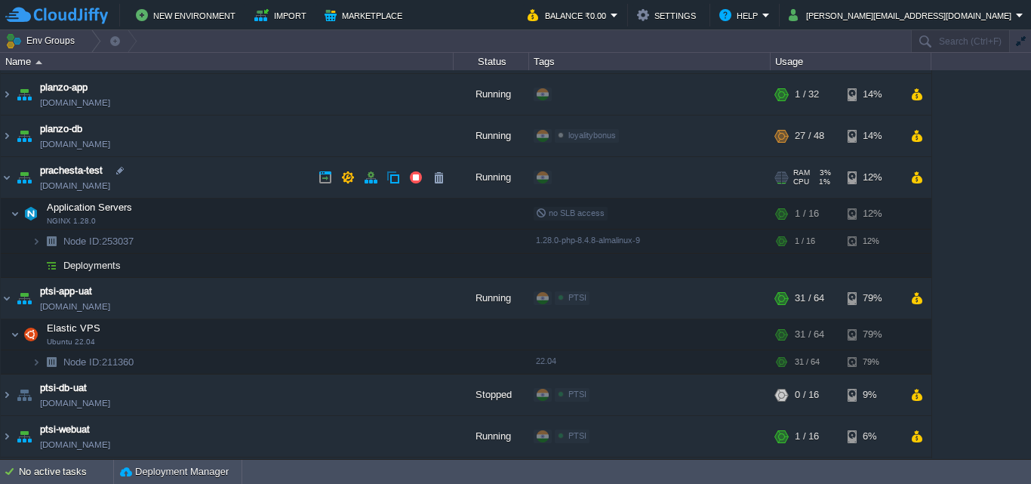
click at [110, 187] on link "[DOMAIN_NAME]" at bounding box center [75, 185] width 70 height 15
